Goal: Check status: Check status

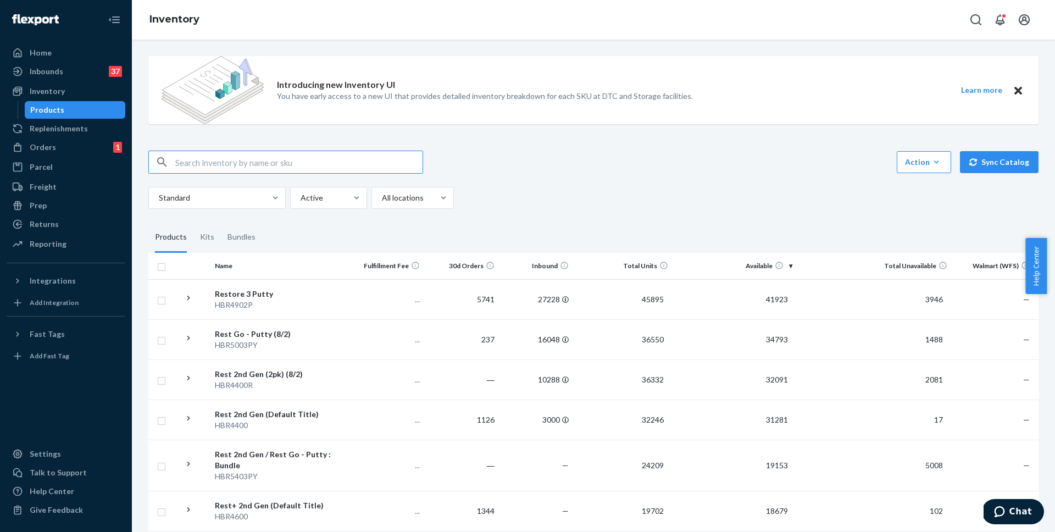
click at [340, 163] on input "text" at bounding box center [298, 162] width 247 height 22
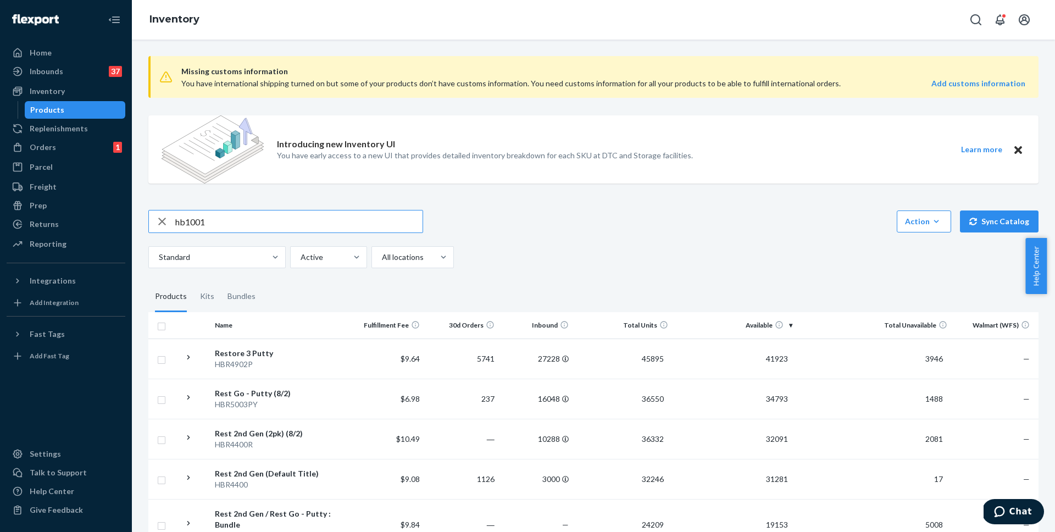
type input "hb1001"
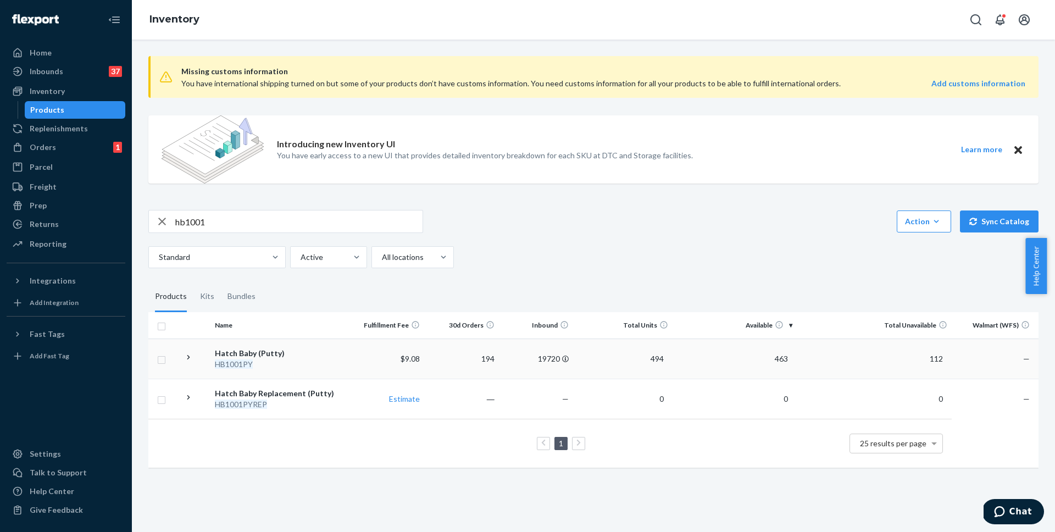
click at [272, 356] on div "Hatch Baby (Putty)" at bounding box center [280, 353] width 131 height 11
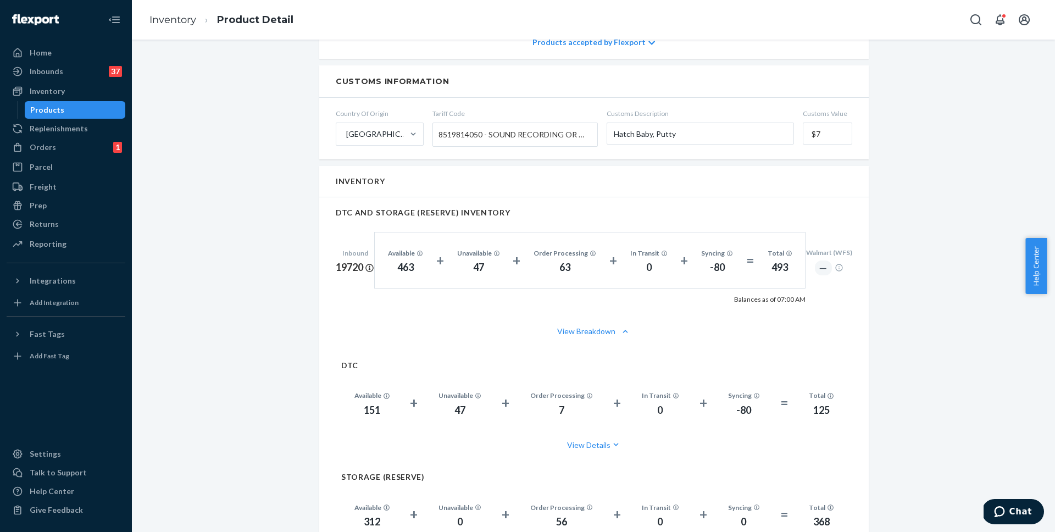
scroll to position [785, 0]
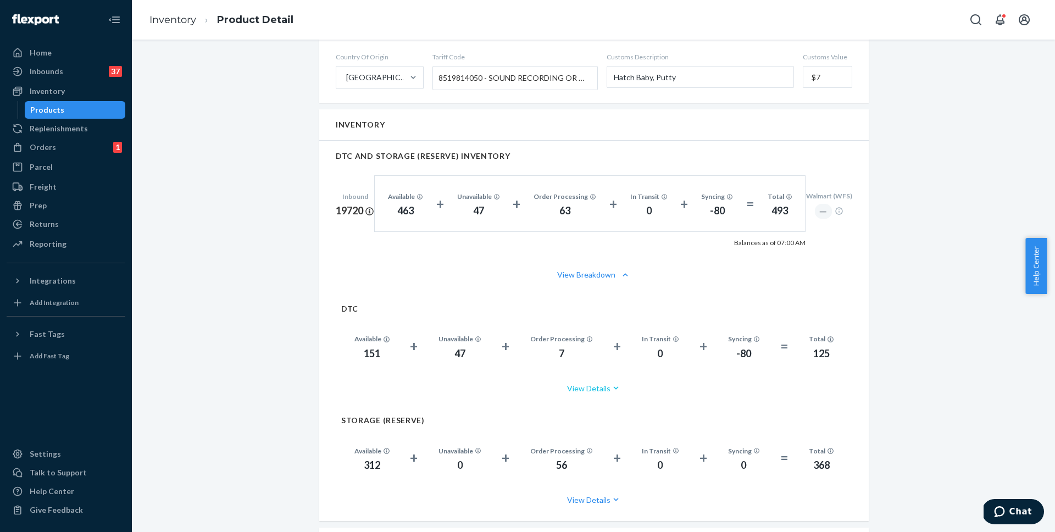
click at [611, 383] on icon "button" at bounding box center [616, 388] width 11 height 11
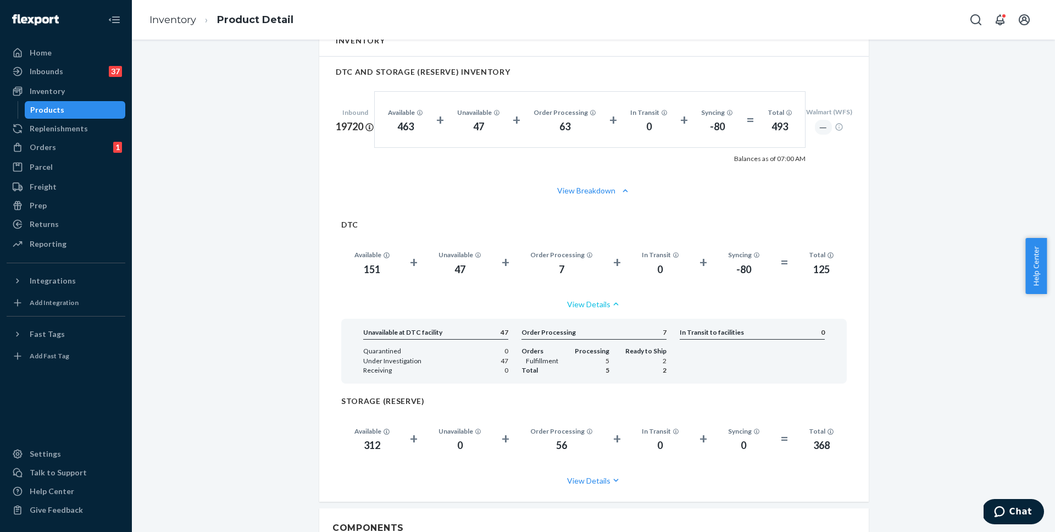
scroll to position [876, 0]
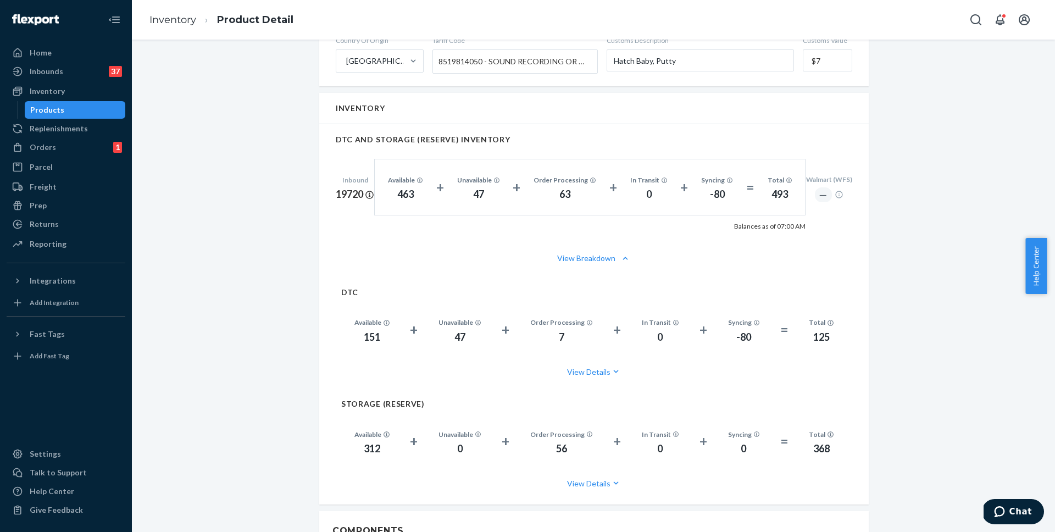
scroll to position [797, 0]
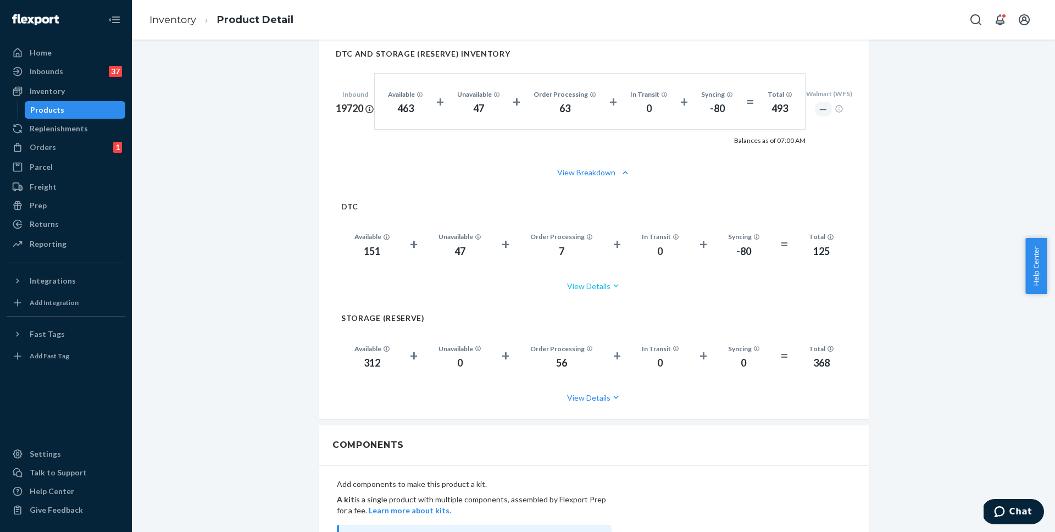
click at [595, 276] on button "View Details" at bounding box center [594, 286] width 506 height 29
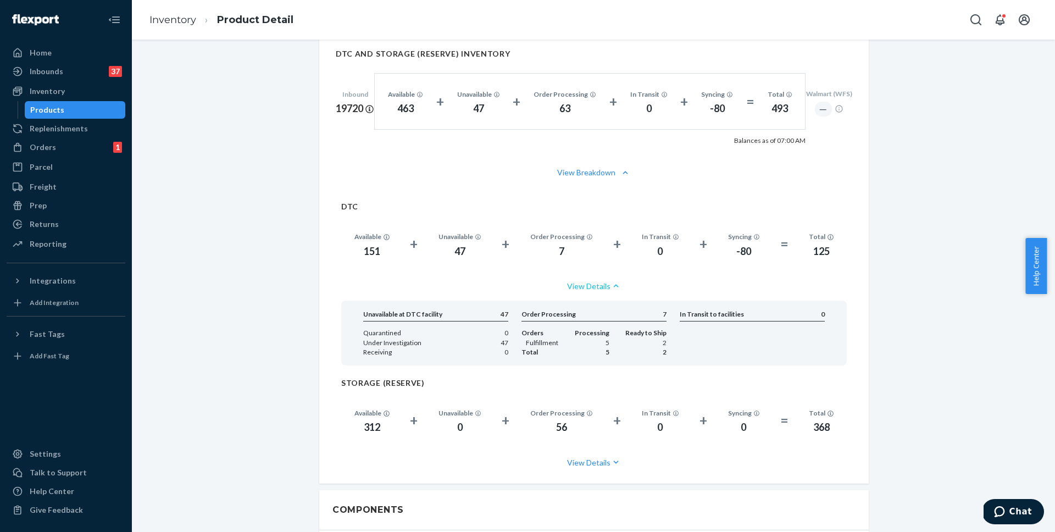
scroll to position [887, 0]
